Goal: Information Seeking & Learning: Learn about a topic

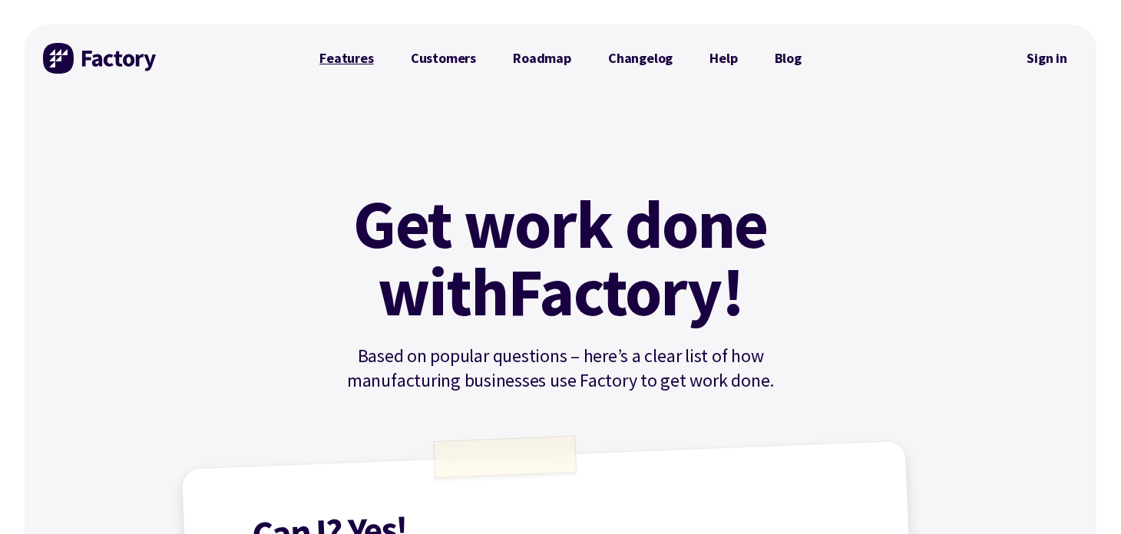
click at [358, 60] on link "Features" at bounding box center [346, 58] width 91 height 31
click at [110, 61] on img at bounding box center [100, 58] width 115 height 31
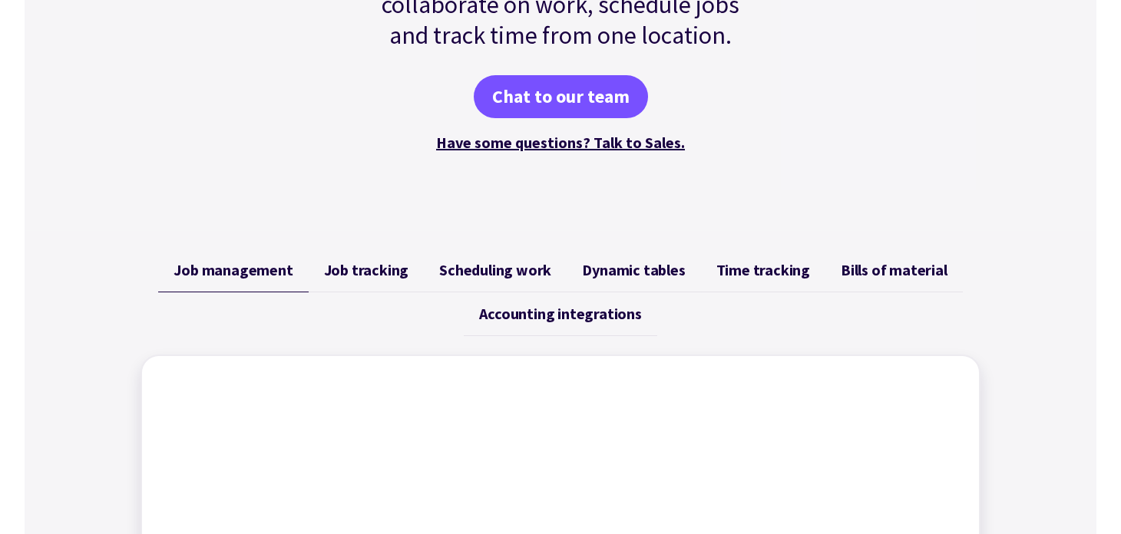
scroll to position [307, 0]
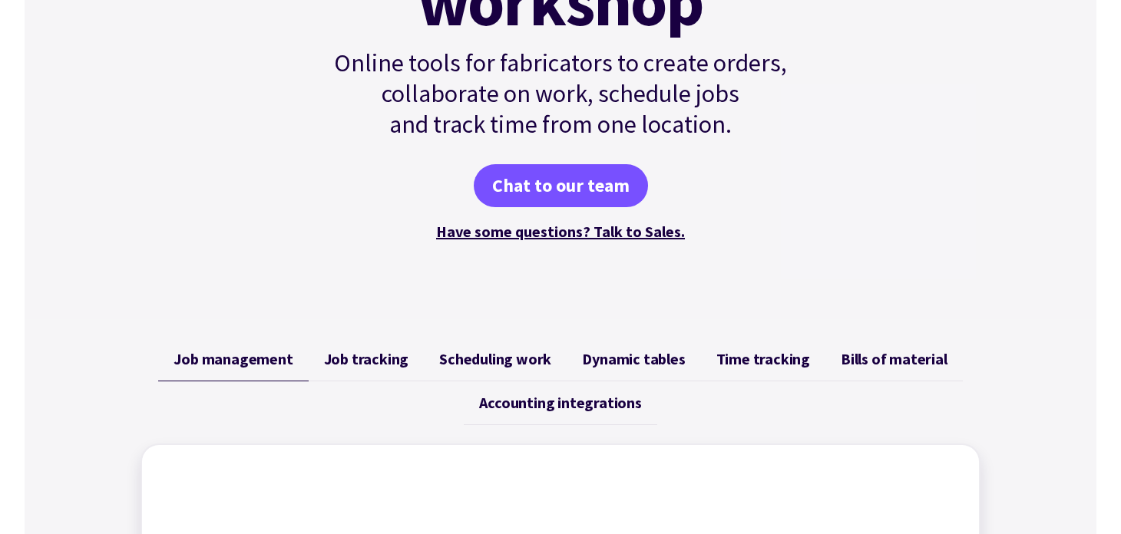
click at [358, 362] on span "Job tracking" at bounding box center [366, 359] width 85 height 18
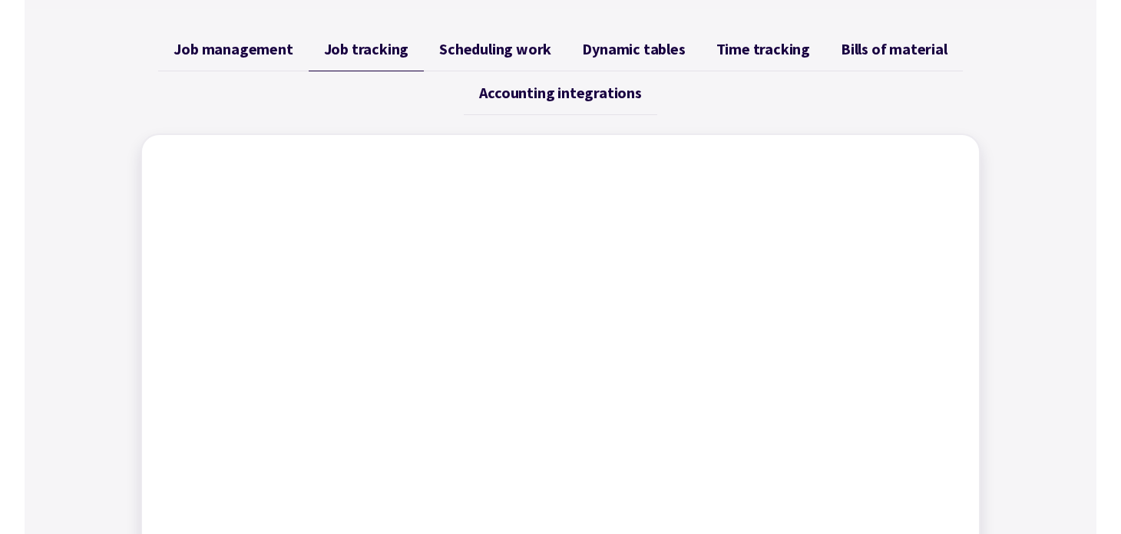
scroll to position [383, 0]
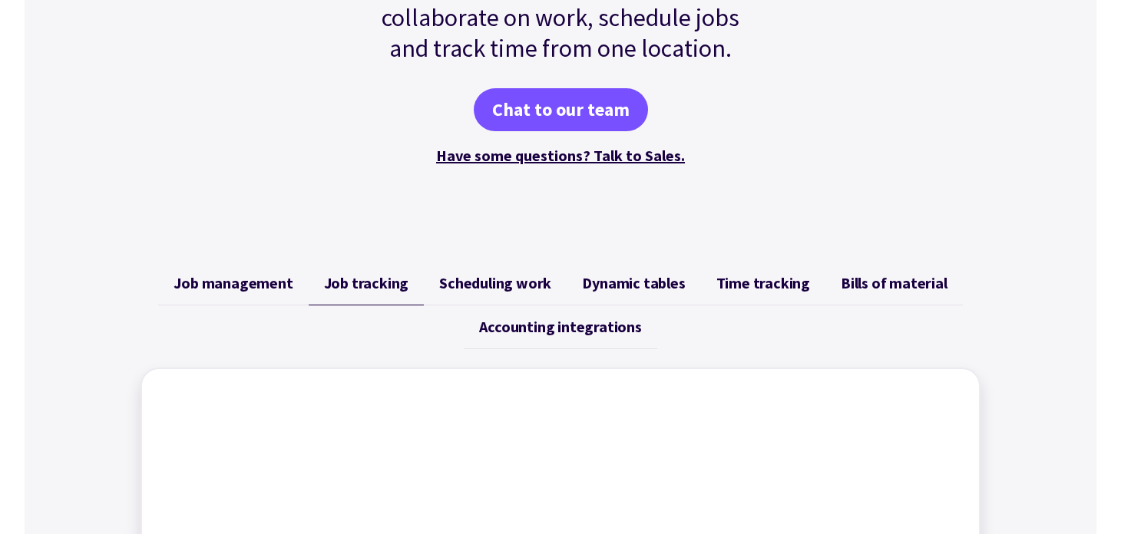
click at [292, 276] on span "Job management" at bounding box center [232, 283] width 119 height 18
click at [526, 282] on span "Scheduling work" at bounding box center [495, 283] width 112 height 18
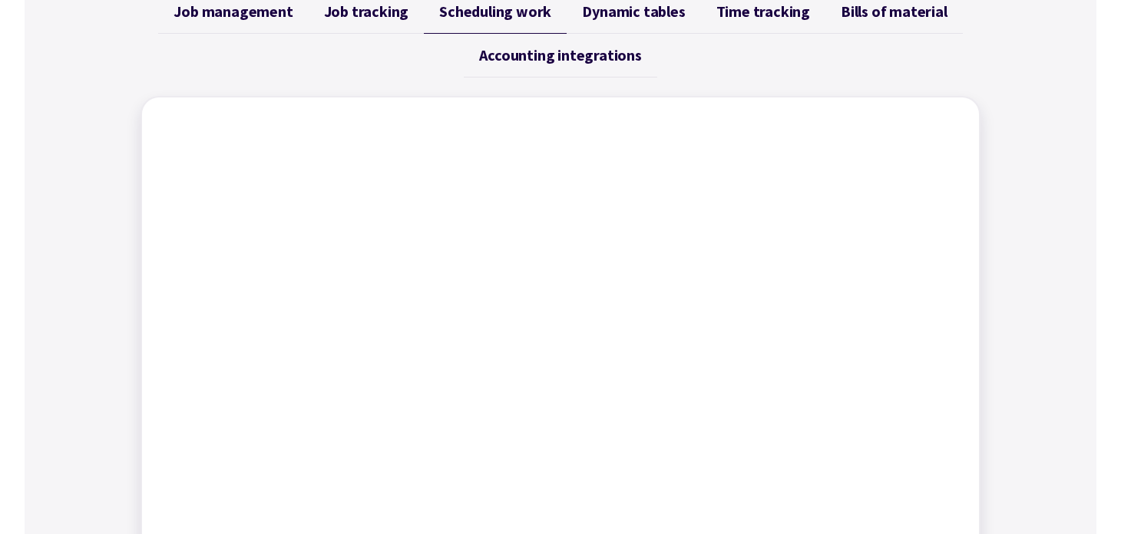
scroll to position [537, 0]
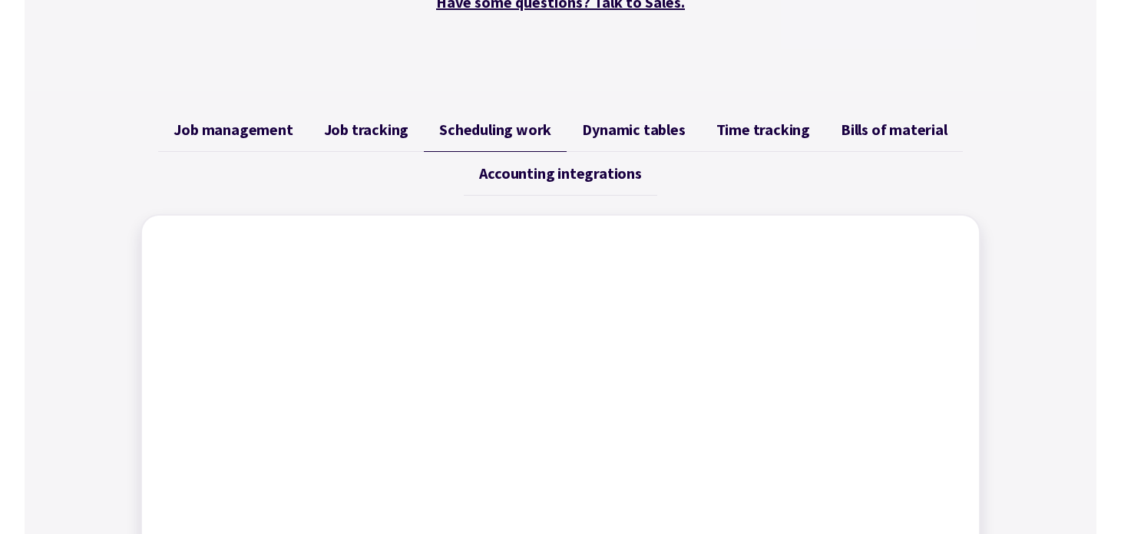
click at [657, 134] on span "Dynamic tables" at bounding box center [633, 130] width 103 height 18
click at [768, 134] on span "Time tracking" at bounding box center [763, 130] width 94 height 18
click at [845, 133] on span "Bills of material" at bounding box center [894, 130] width 107 height 18
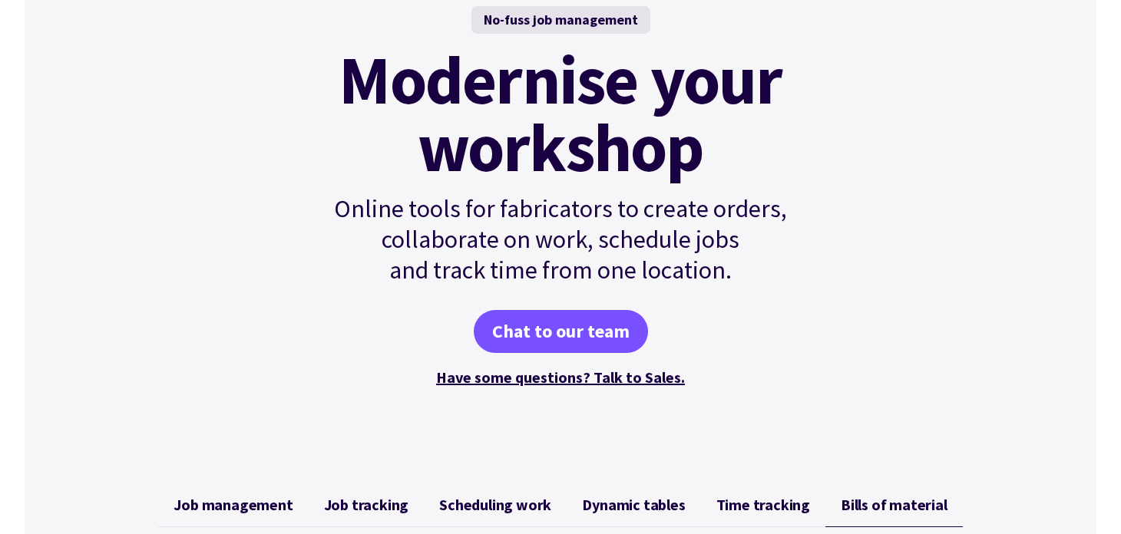
scroll to position [307, 0]
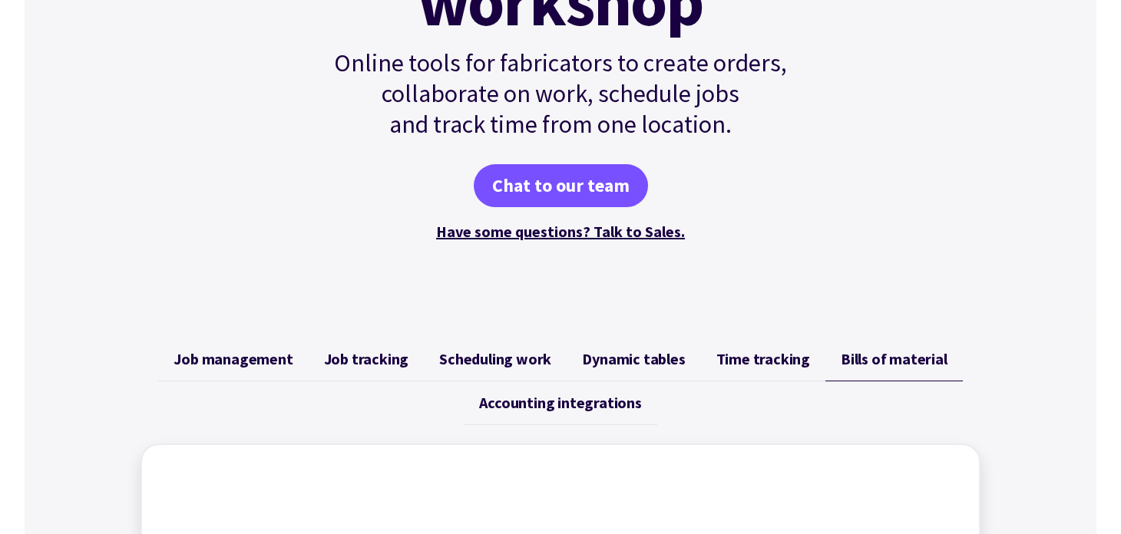
click at [748, 360] on span "Time tracking" at bounding box center [763, 359] width 94 height 18
click at [373, 355] on span "Job tracking" at bounding box center [366, 359] width 85 height 18
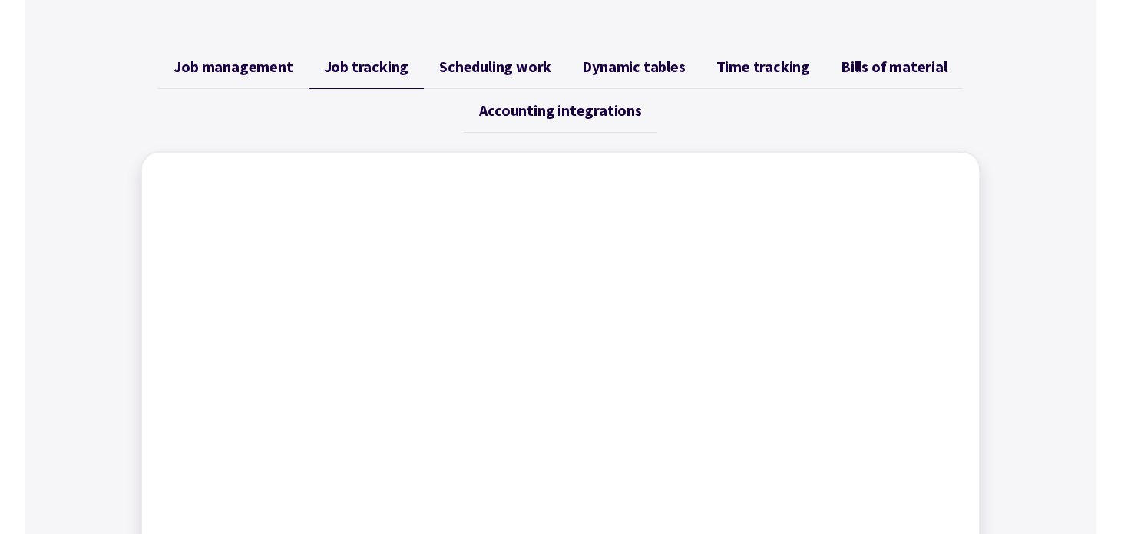
scroll to position [383, 0]
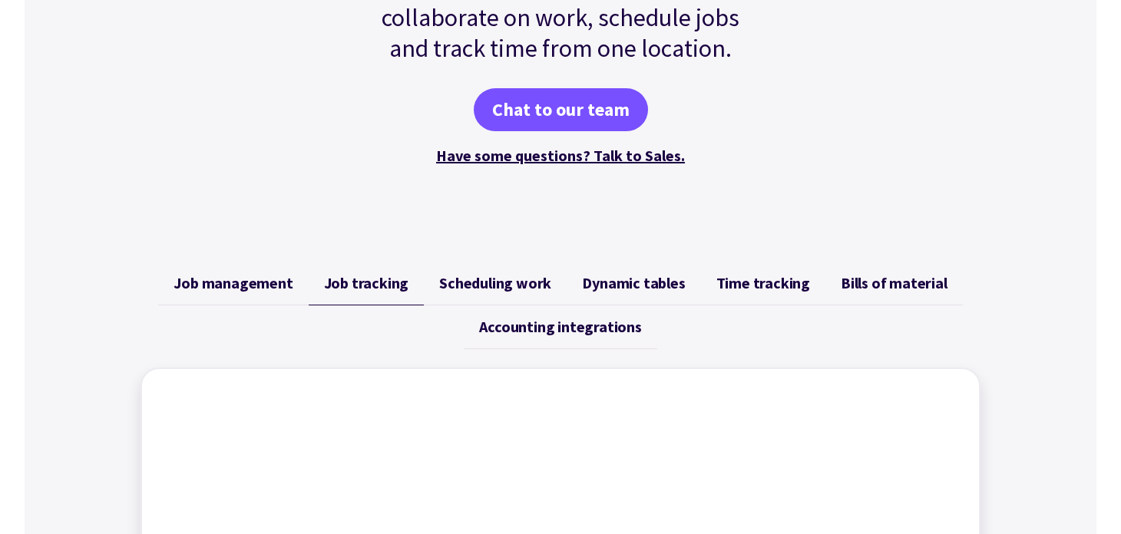
click at [500, 282] on span "Scheduling work" at bounding box center [495, 283] width 112 height 18
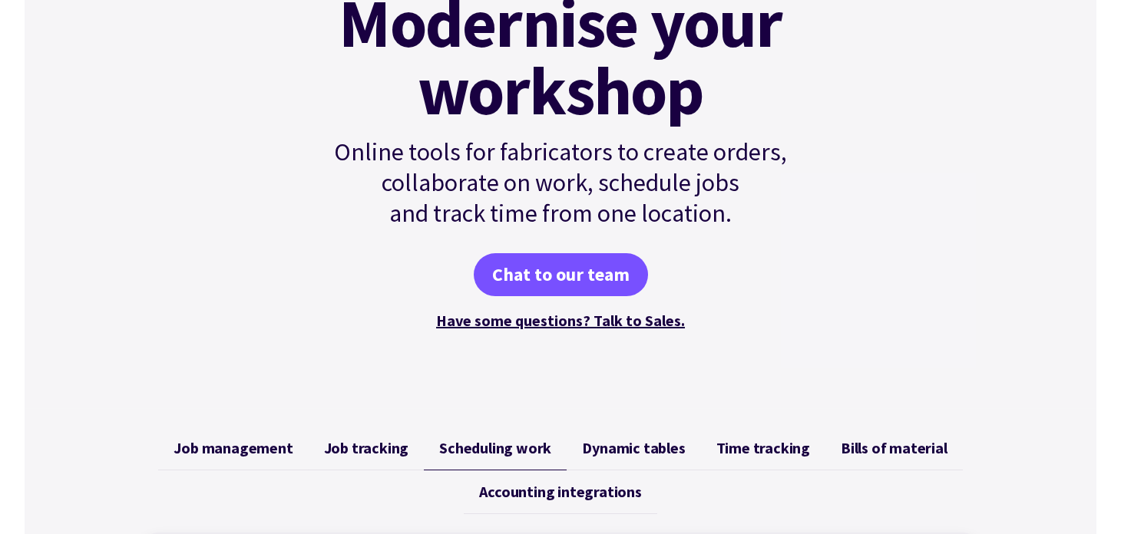
scroll to position [307, 0]
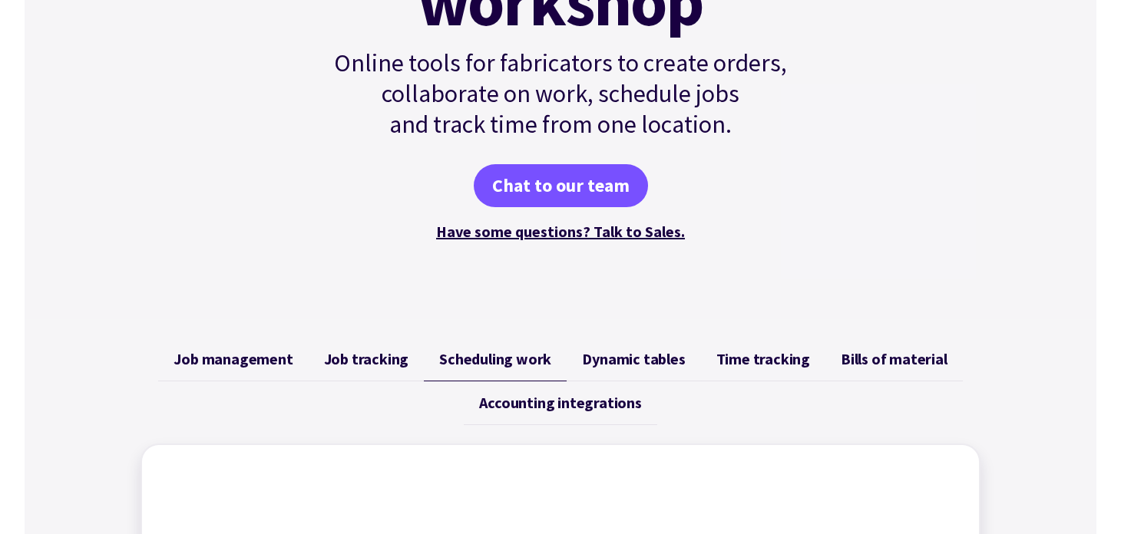
click at [282, 357] on span "Job management" at bounding box center [232, 359] width 119 height 18
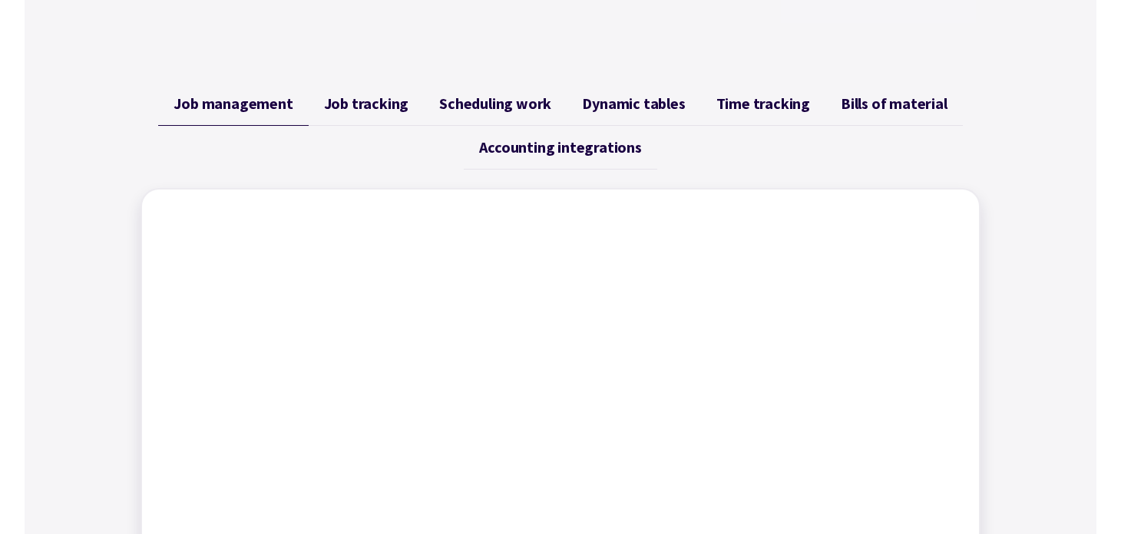
scroll to position [537, 0]
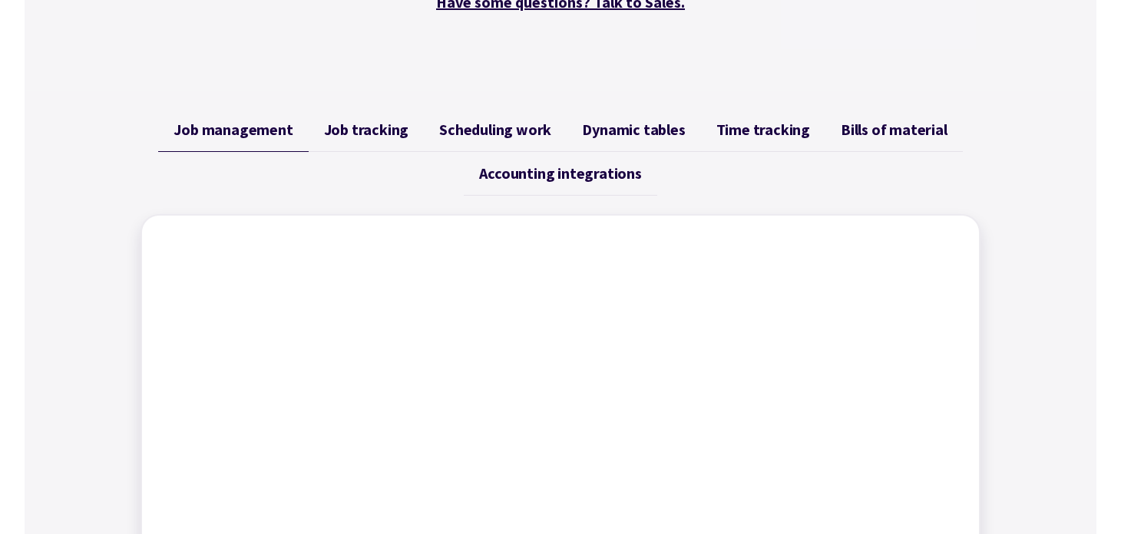
click at [598, 130] on span "Dynamic tables" at bounding box center [633, 130] width 103 height 18
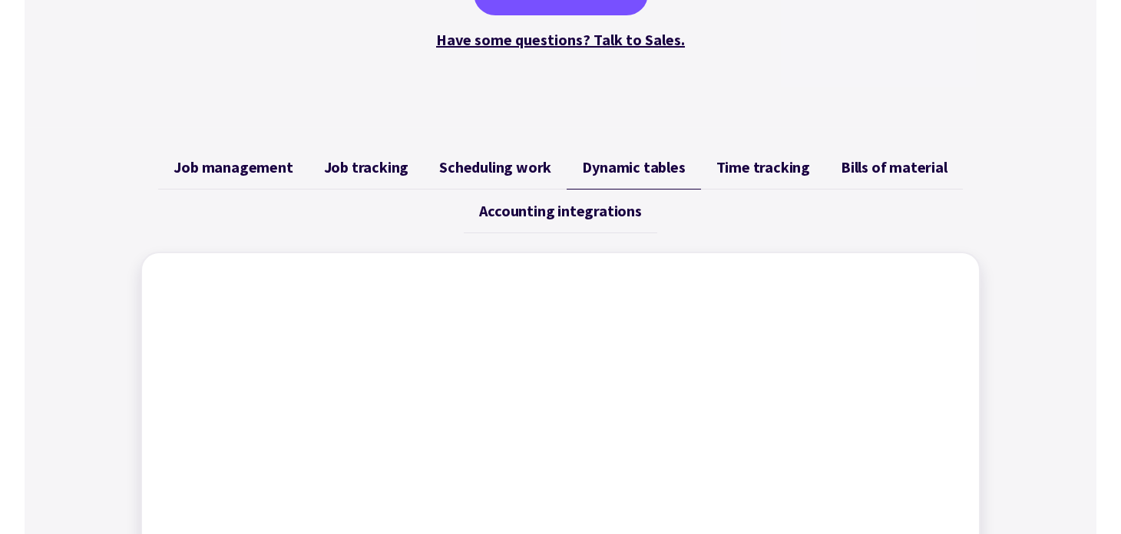
scroll to position [460, 0]
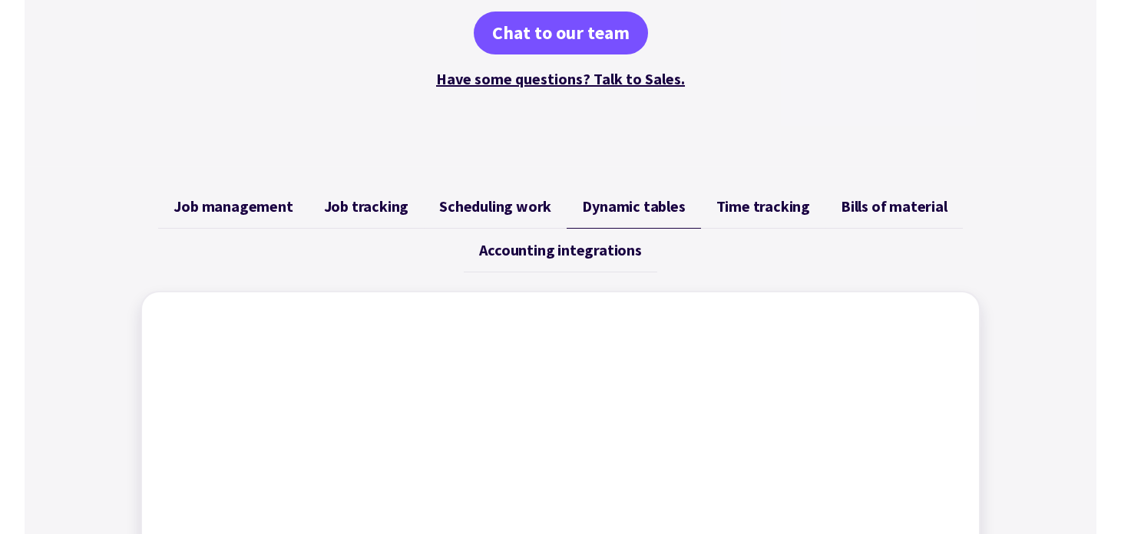
click at [728, 206] on span "Time tracking" at bounding box center [763, 206] width 94 height 18
click at [384, 213] on span "Job tracking" at bounding box center [366, 206] width 85 height 18
click at [263, 205] on span "Job management" at bounding box center [232, 206] width 119 height 18
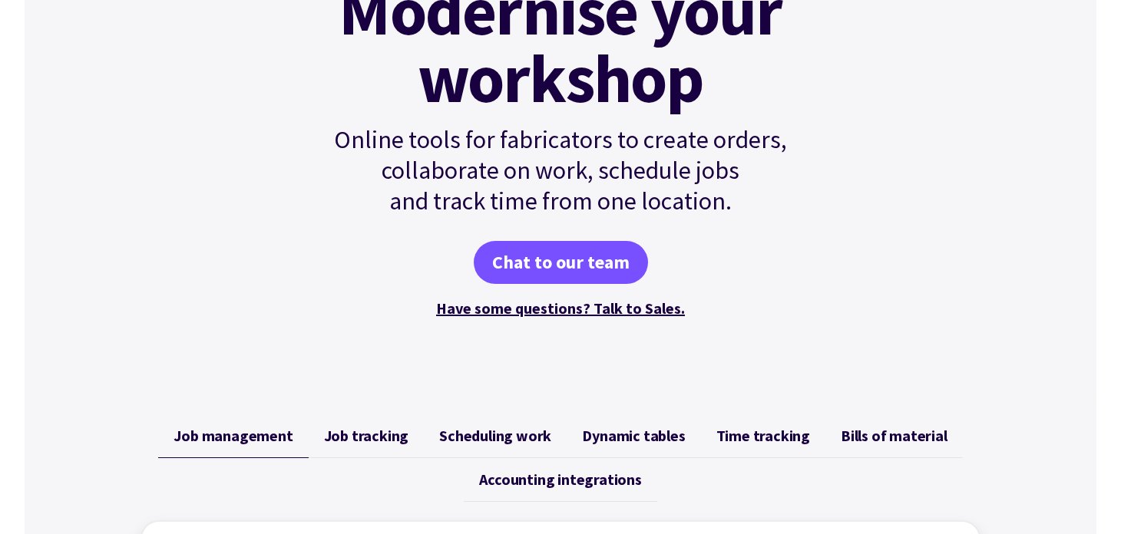
scroll to position [307, 0]
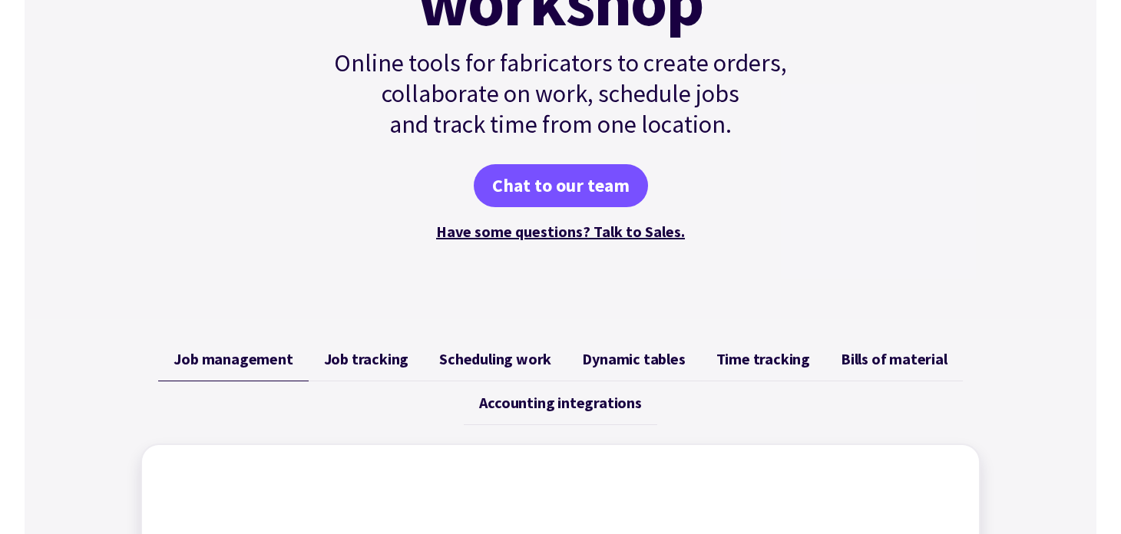
click at [866, 359] on span "Bills of material" at bounding box center [894, 359] width 107 height 18
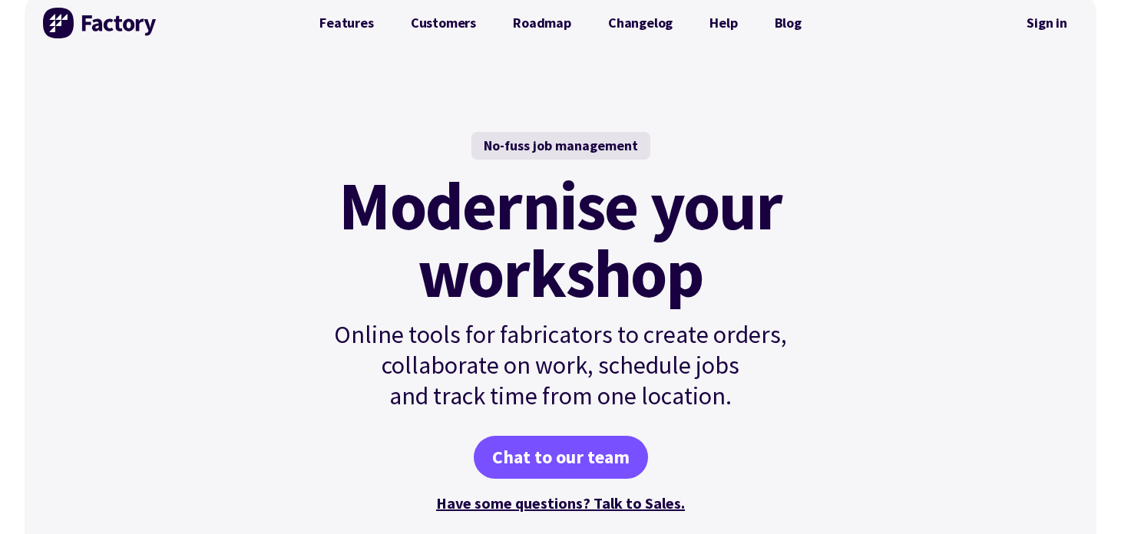
scroll to position [0, 0]
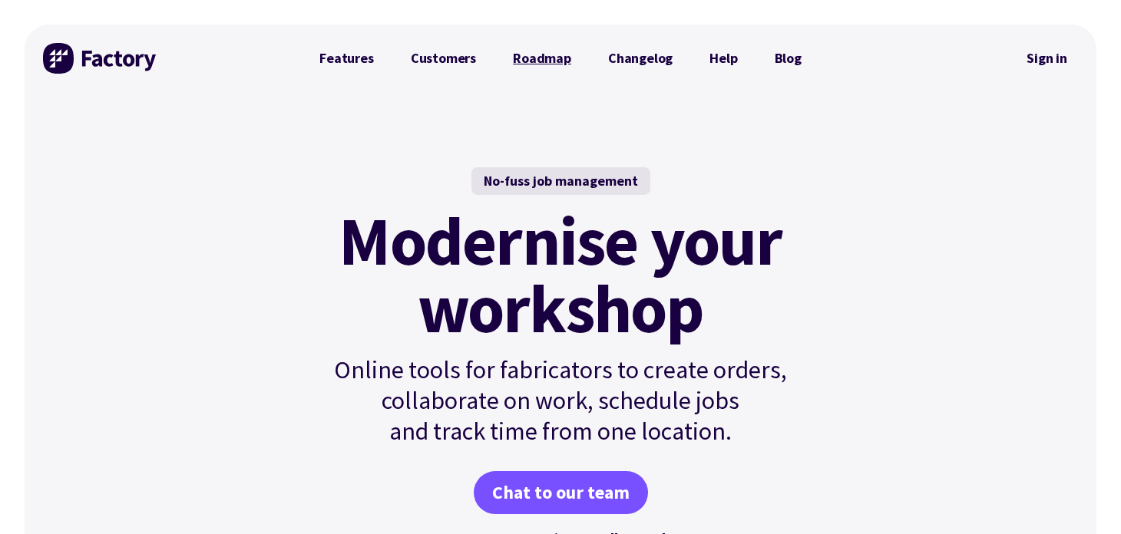
click at [561, 68] on link "Roadmap" at bounding box center [541, 58] width 95 height 31
click at [345, 51] on link "Features" at bounding box center [346, 58] width 91 height 31
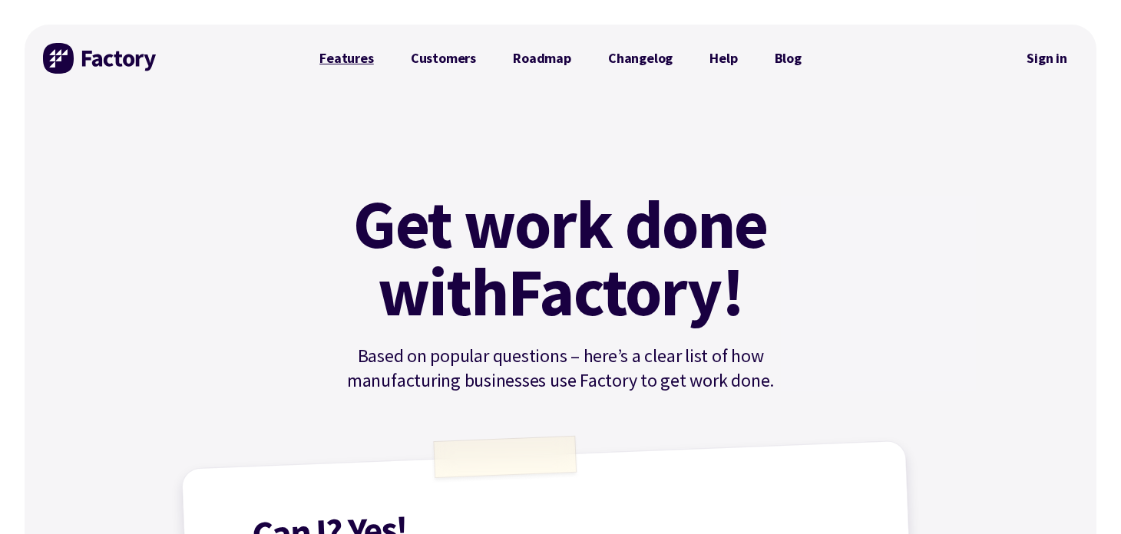
click at [347, 55] on link "Features" at bounding box center [346, 58] width 91 height 31
click at [104, 62] on img at bounding box center [100, 58] width 115 height 31
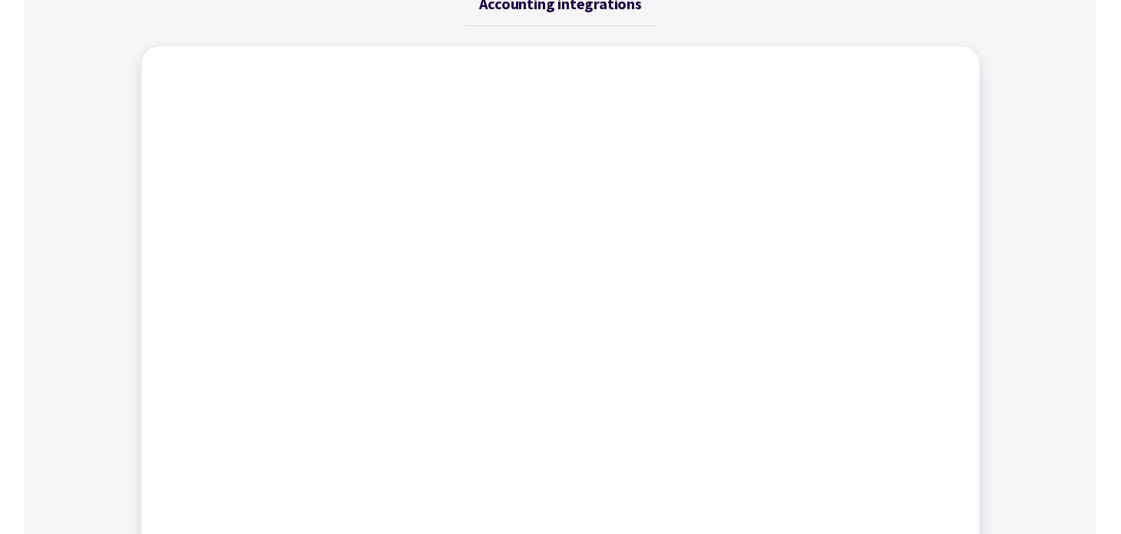
scroll to position [614, 0]
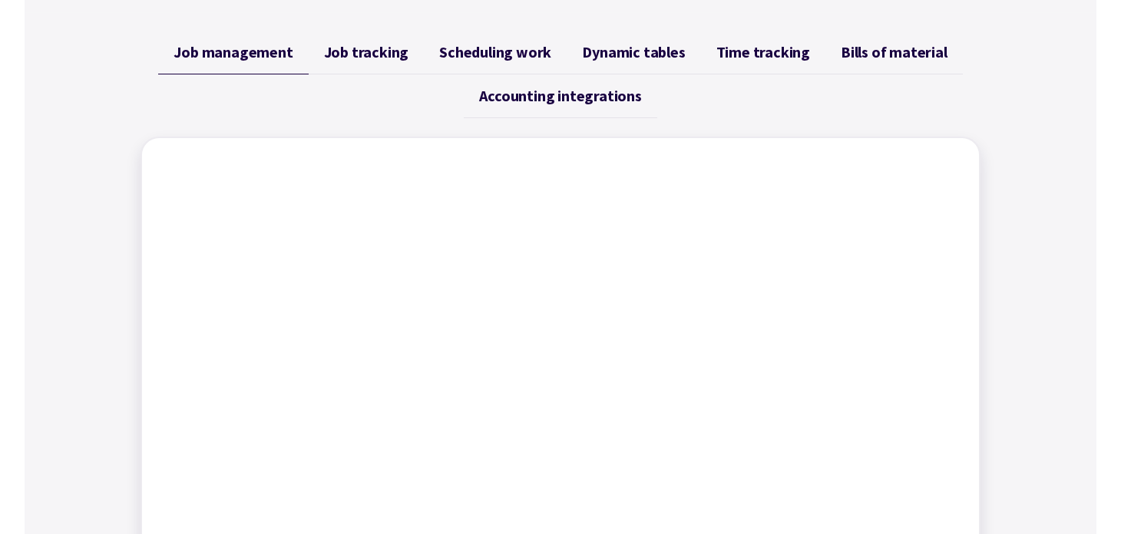
click at [387, 47] on span "Job tracking" at bounding box center [366, 52] width 85 height 18
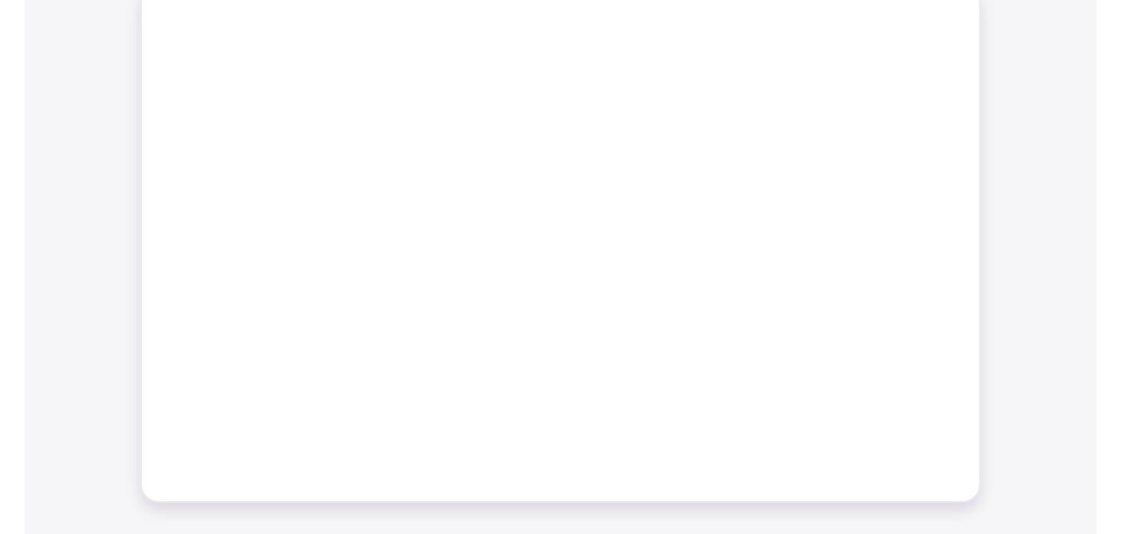
scroll to position [307, 0]
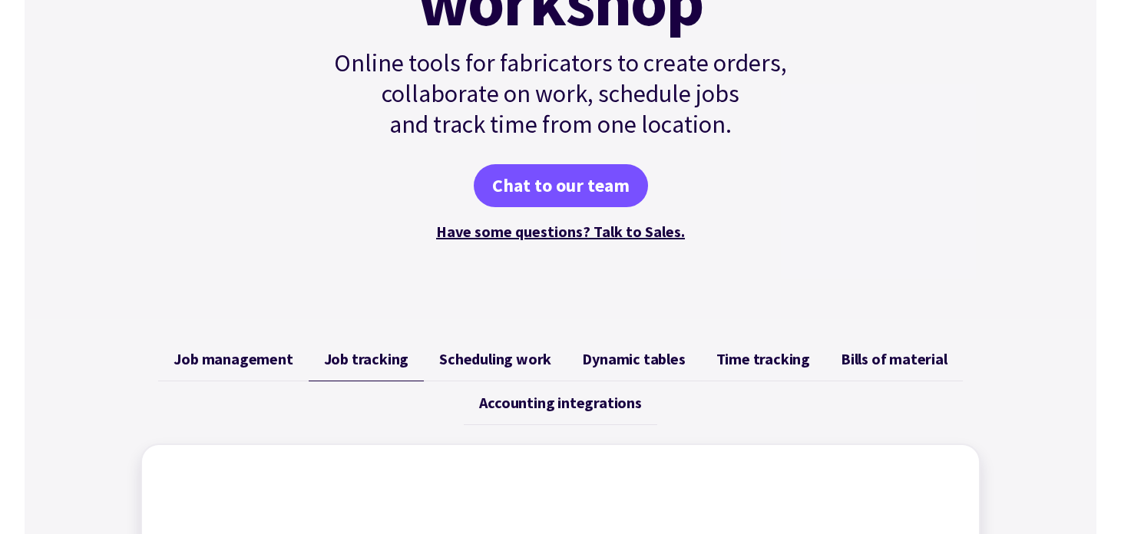
click at [601, 368] on link "Dynamic tables" at bounding box center [634, 360] width 134 height 44
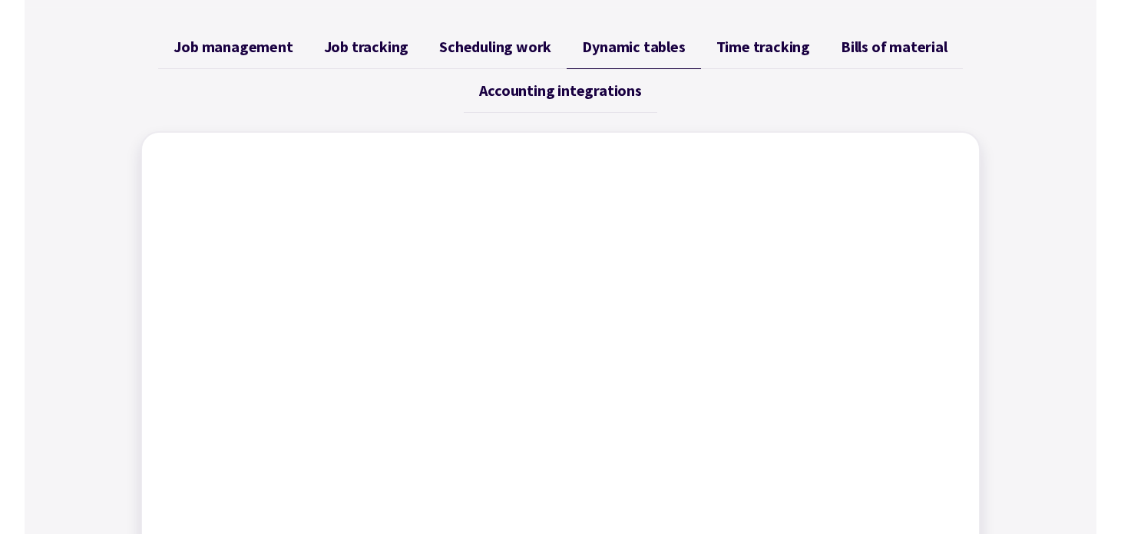
scroll to position [460, 0]
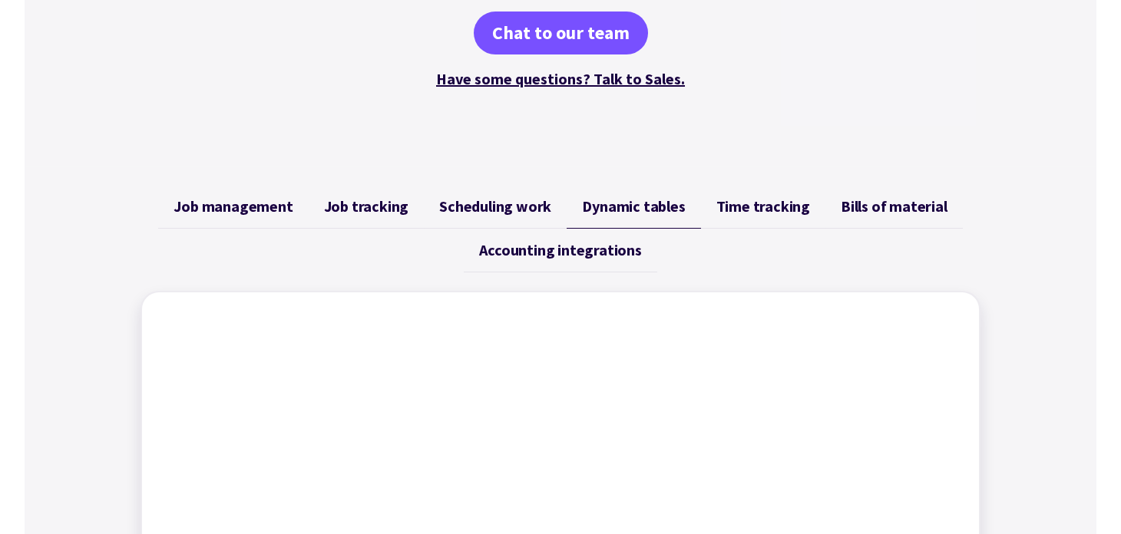
click at [606, 256] on span "Accounting integrations" at bounding box center [560, 250] width 162 height 18
click at [536, 213] on span "Scheduling work" at bounding box center [495, 206] width 112 height 18
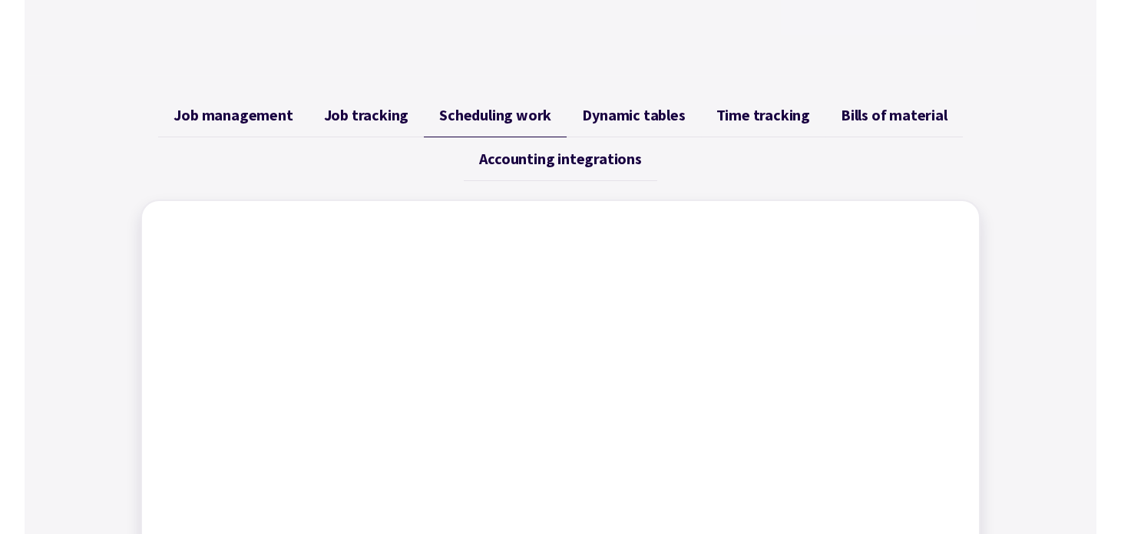
scroll to position [537, 0]
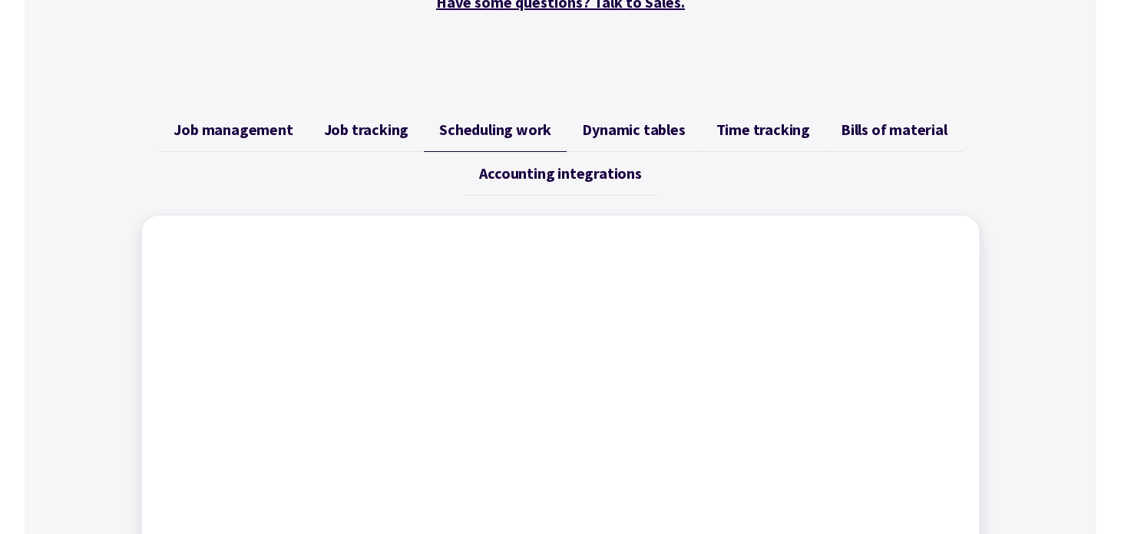
click at [381, 128] on span "Job tracking" at bounding box center [366, 130] width 85 height 18
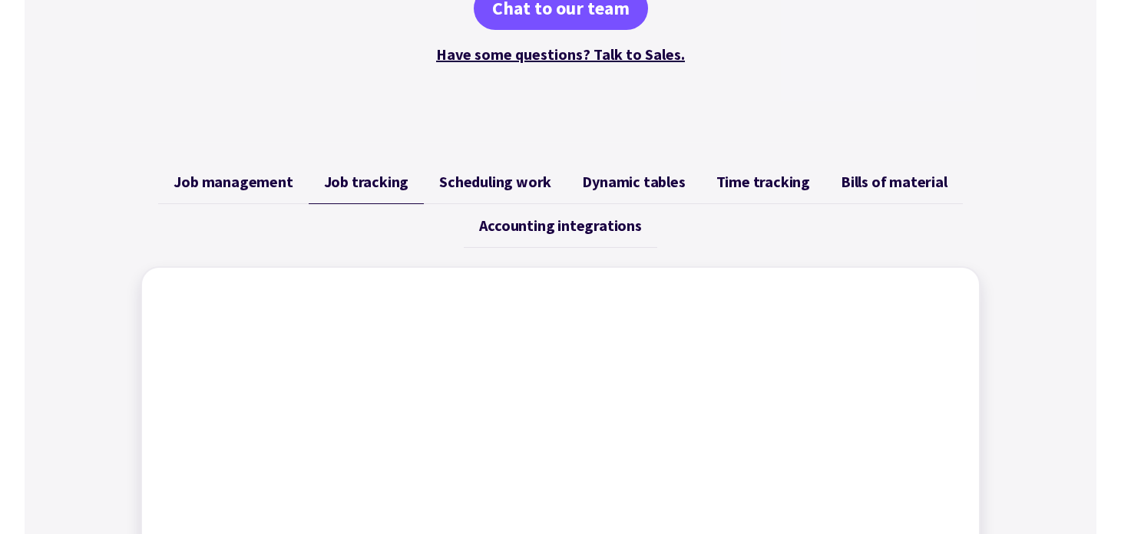
scroll to position [460, 0]
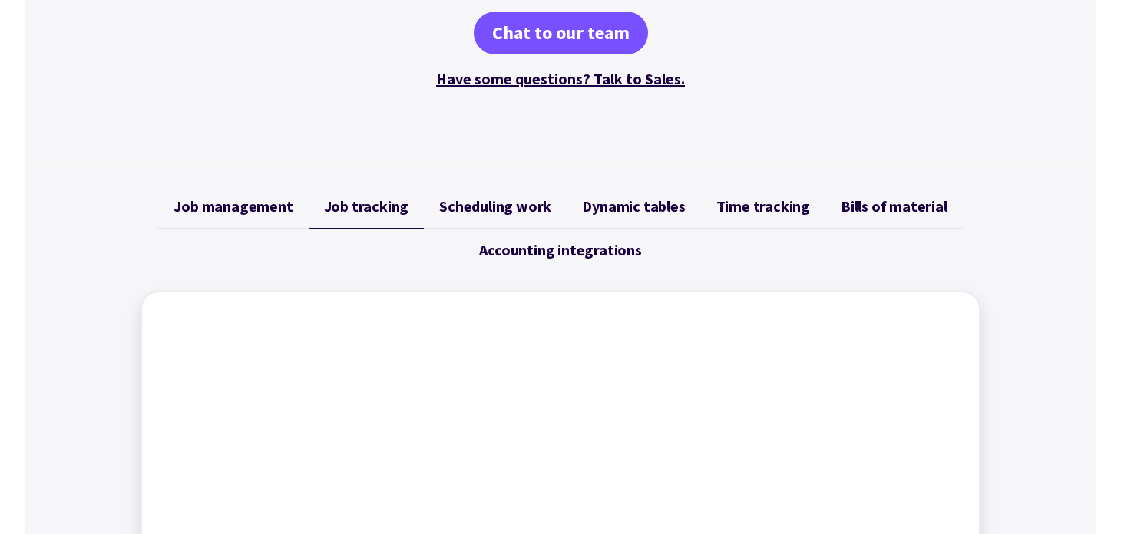
click at [284, 216] on link "Job management" at bounding box center [233, 207] width 150 height 44
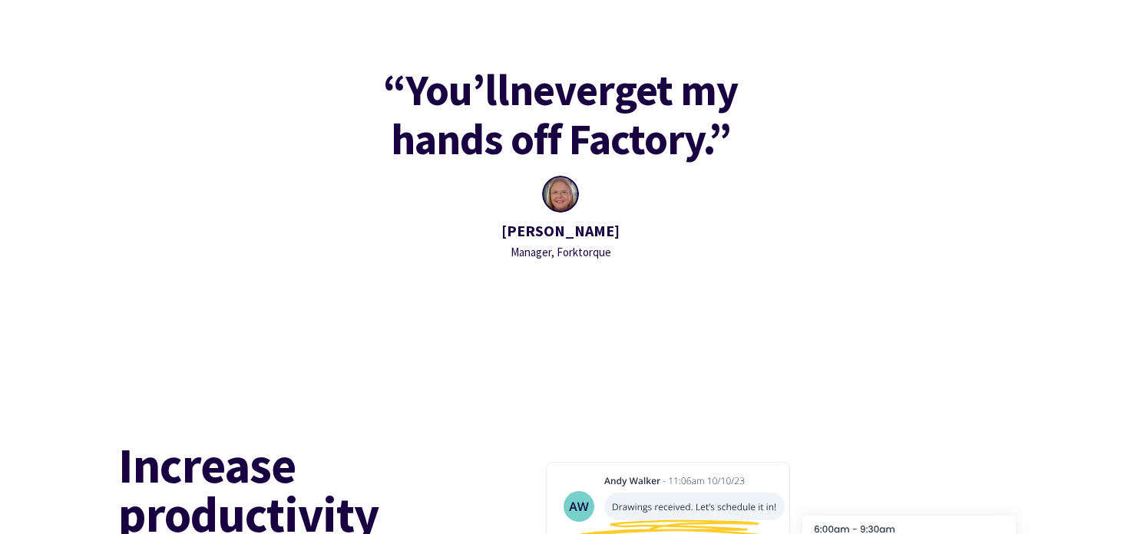
scroll to position [2321, 0]
